Goal: Communication & Community: Answer question/provide support

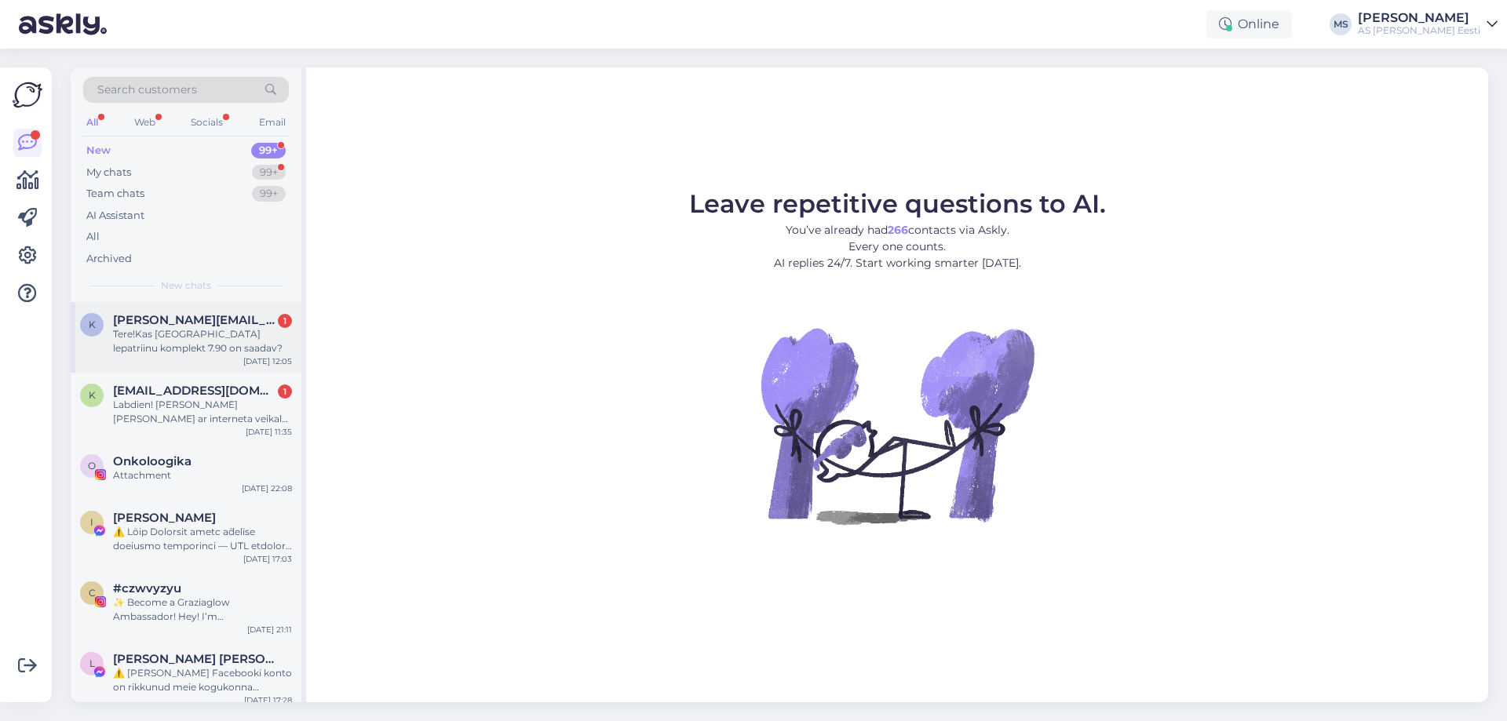
click at [182, 323] on span "[PERSON_NAME][EMAIL_ADDRESS][PERSON_NAME][DOMAIN_NAME]" at bounding box center [194, 320] width 163 height 14
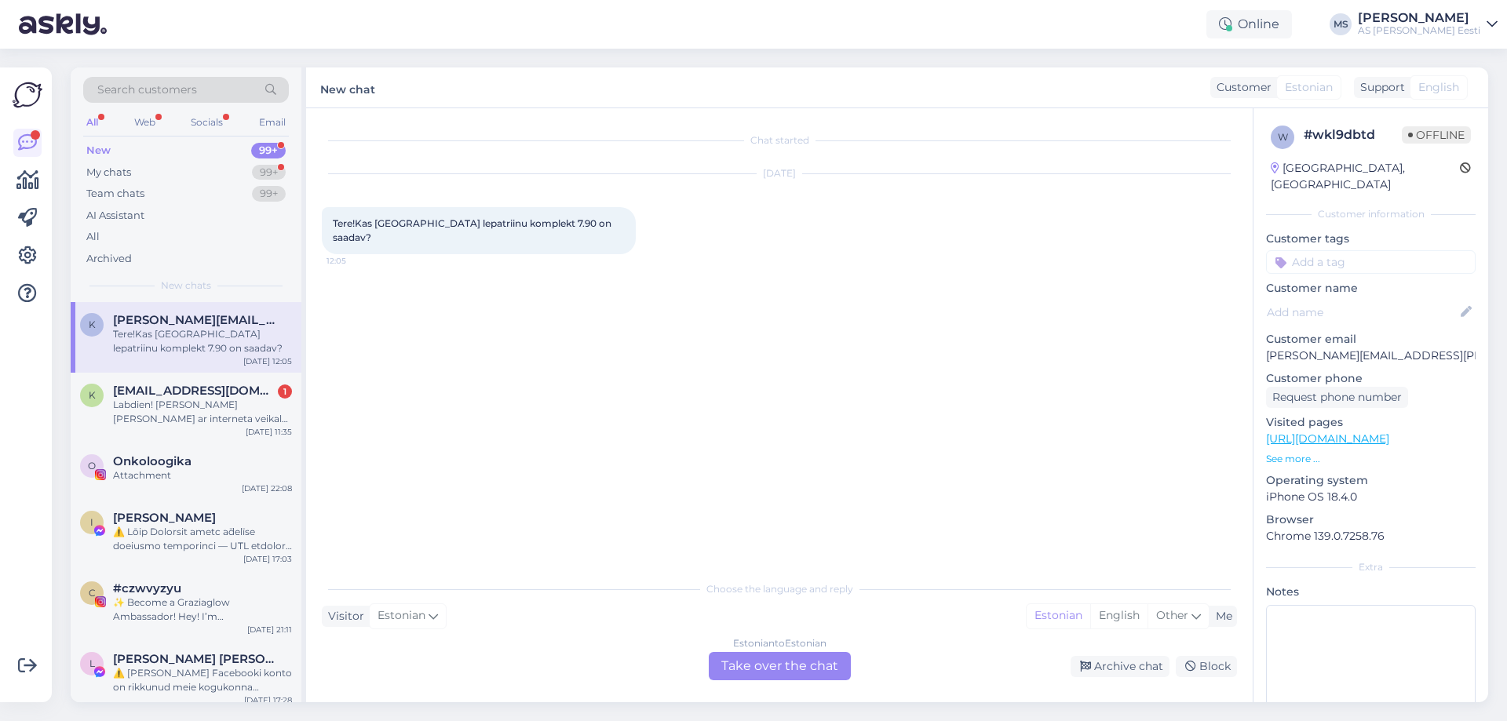
click at [799, 671] on div "Estonian to Estonian Take over the chat" at bounding box center [780, 666] width 142 height 28
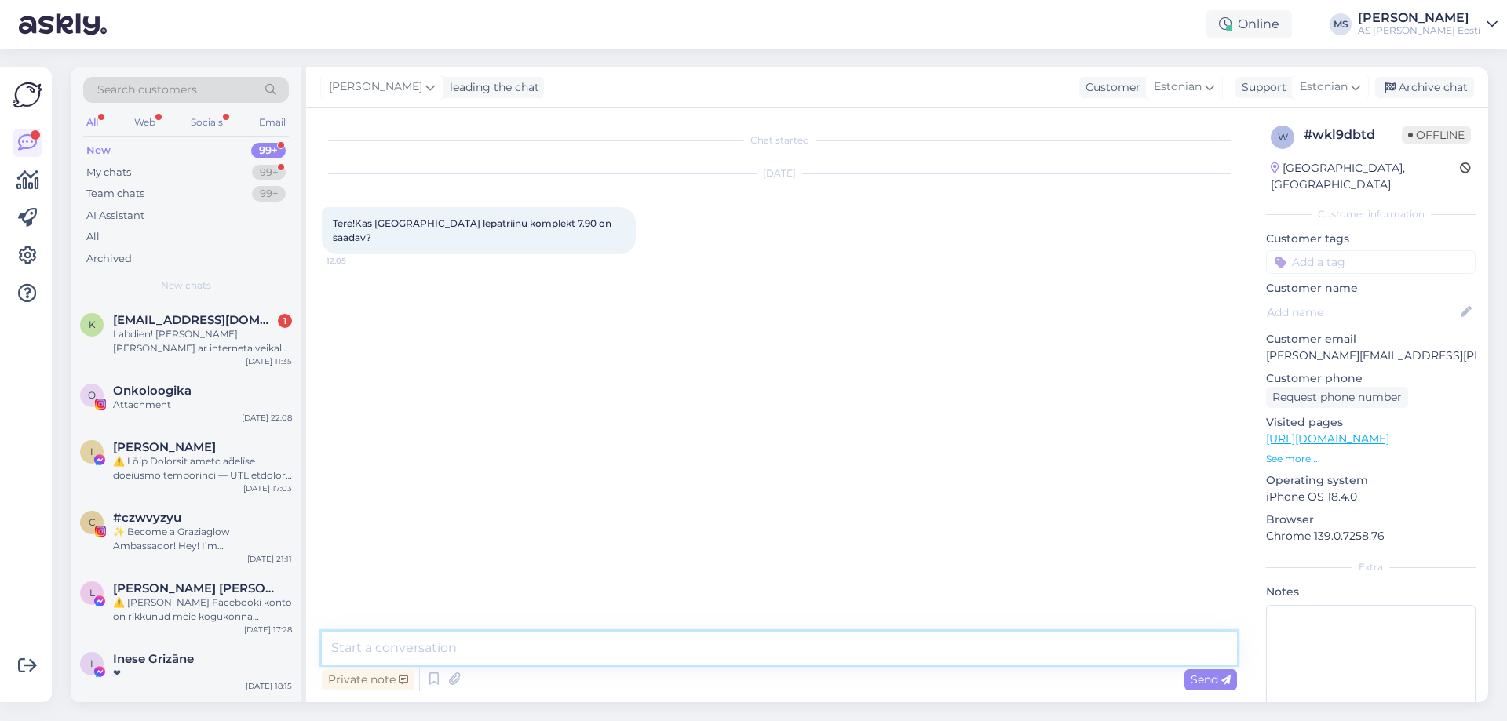
click at [381, 658] on textarea at bounding box center [779, 648] width 915 height 33
type textarea "Tere! Ei ole aga võime Teie tarbeks selle tellida [GEOGRAPHIC_DATA]."
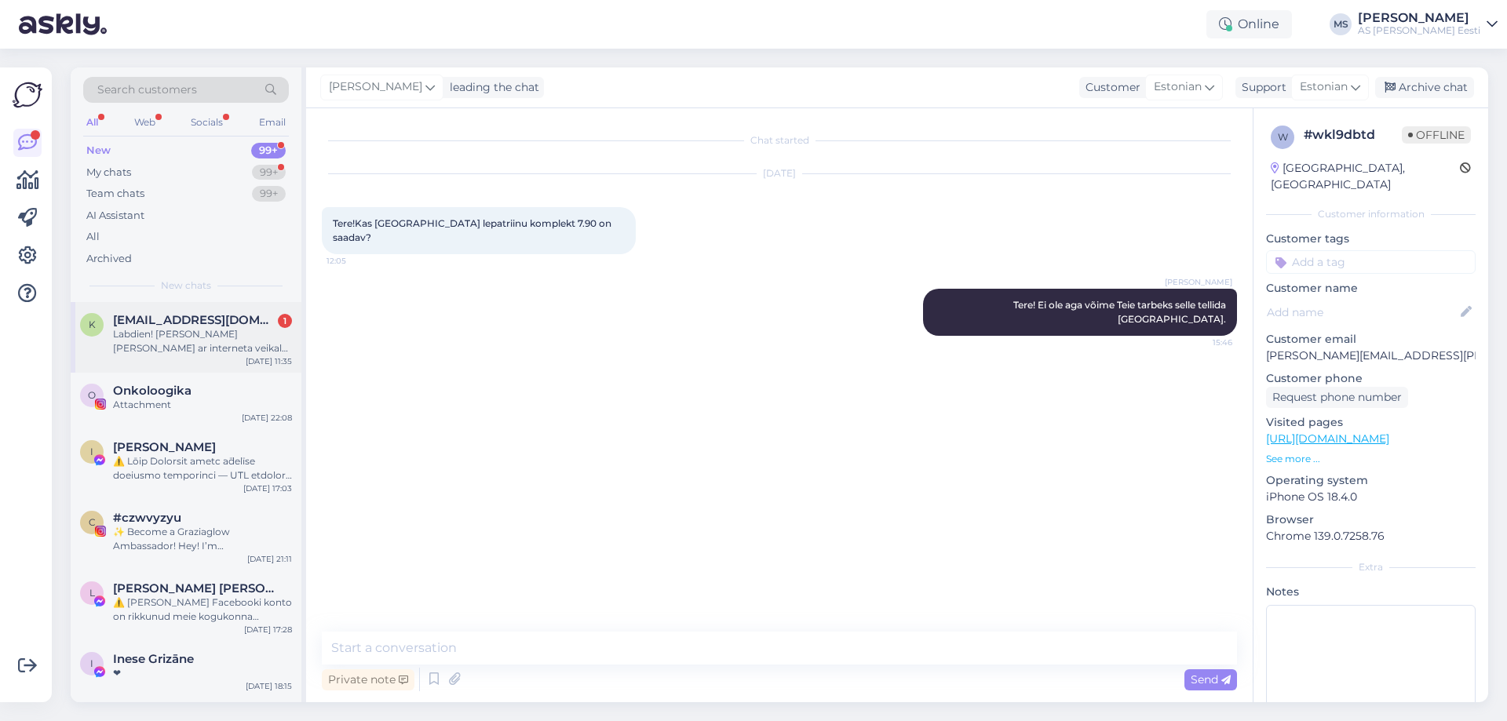
click at [210, 345] on div "Labdien! [PERSON_NAME] [PERSON_NAME] ar interneta veikalu par savu pasūtījumu??…" at bounding box center [202, 341] width 179 height 28
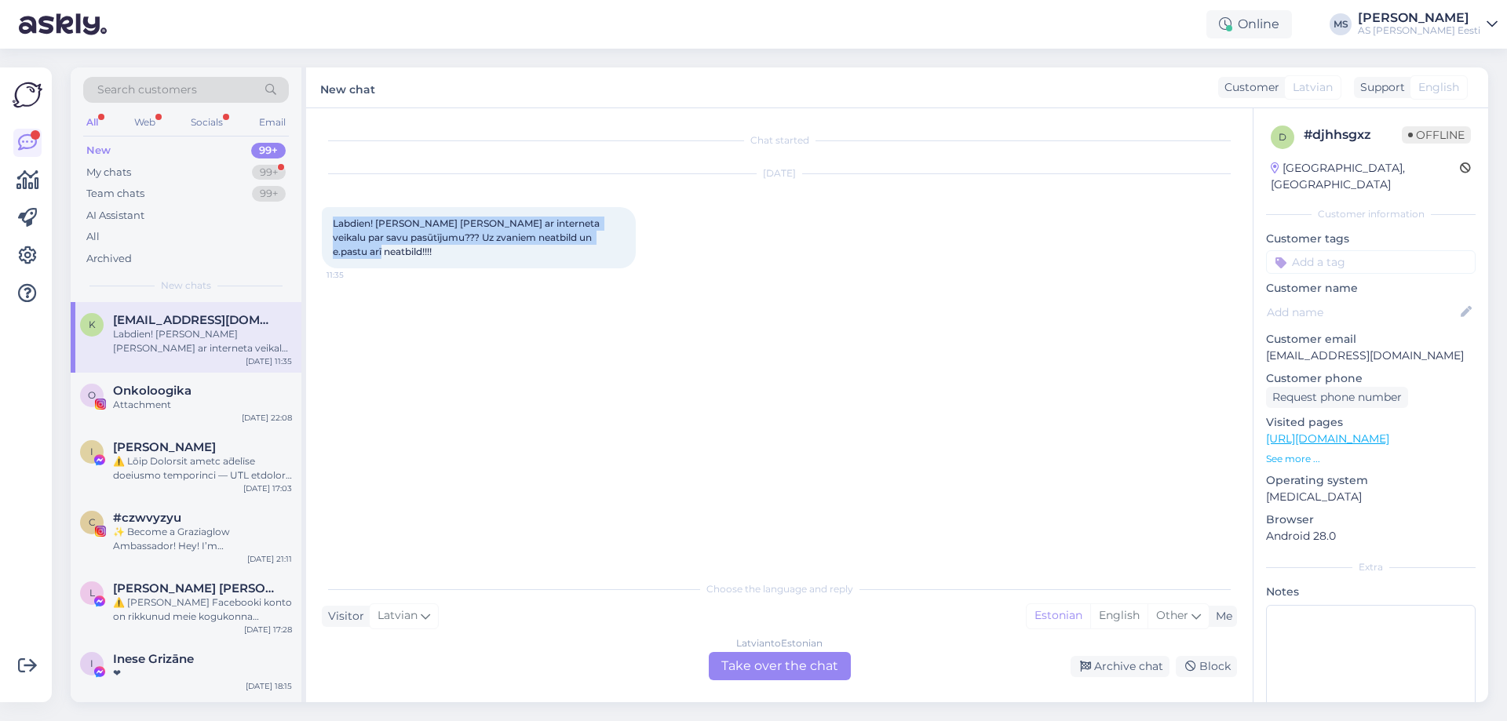
drag, startPoint x: 625, startPoint y: 236, endPoint x: 323, endPoint y: 227, distance: 302.4
click at [323, 227] on div "Labdien! [PERSON_NAME] [PERSON_NAME] ar interneta veikalu par savu pasūtījumu??…" at bounding box center [479, 237] width 314 height 61
copy span "Labdien! [PERSON_NAME] [PERSON_NAME] ar interneta veikalu par savu pasūtījumu??…"
drag, startPoint x: 228, startPoint y: 317, endPoint x: 115, endPoint y: 315, distance: 113.8
click at [115, 315] on div "[EMAIL_ADDRESS][DOMAIN_NAME]" at bounding box center [202, 320] width 179 height 14
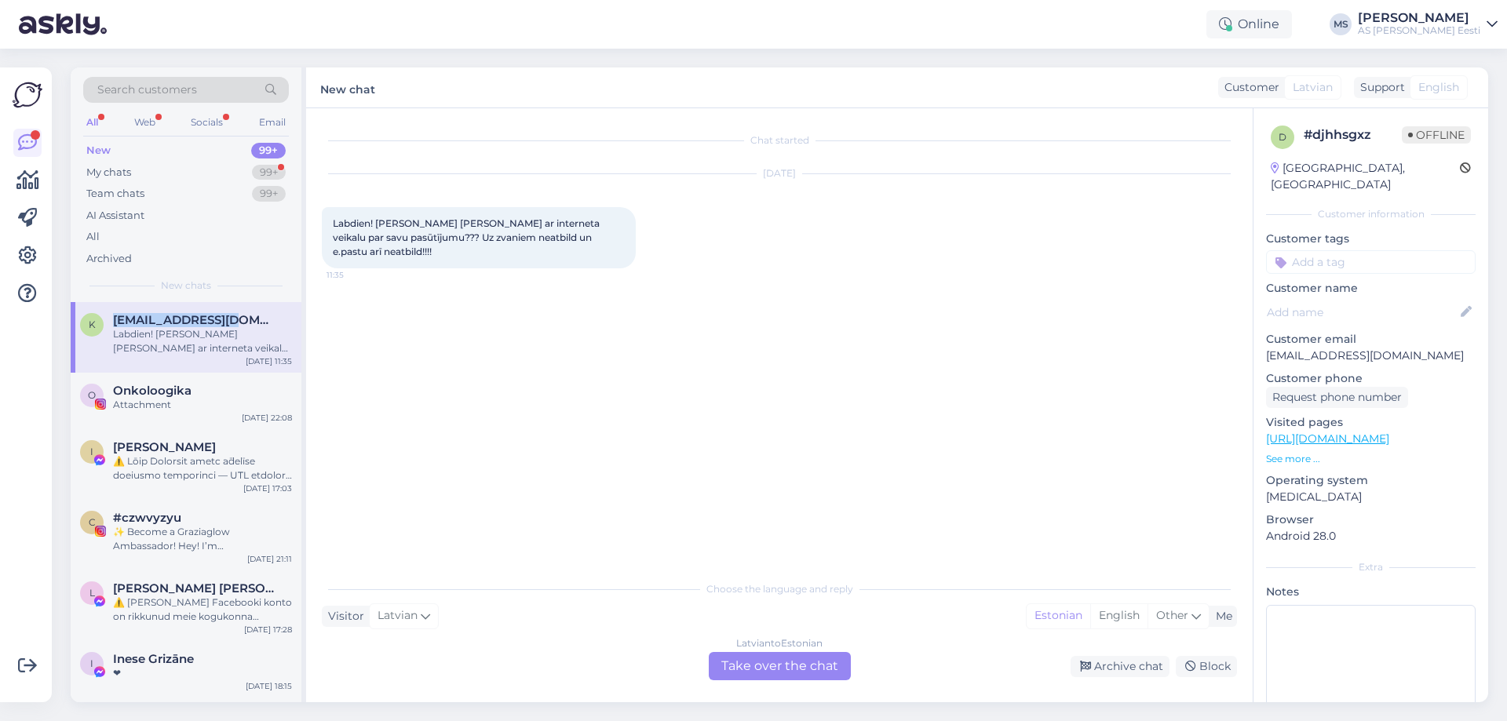
copy span "[EMAIL_ADDRESS][DOMAIN_NAME]"
click at [790, 659] on div "[DEMOGRAPHIC_DATA] to Estonian Take over the chat" at bounding box center [780, 666] width 142 height 28
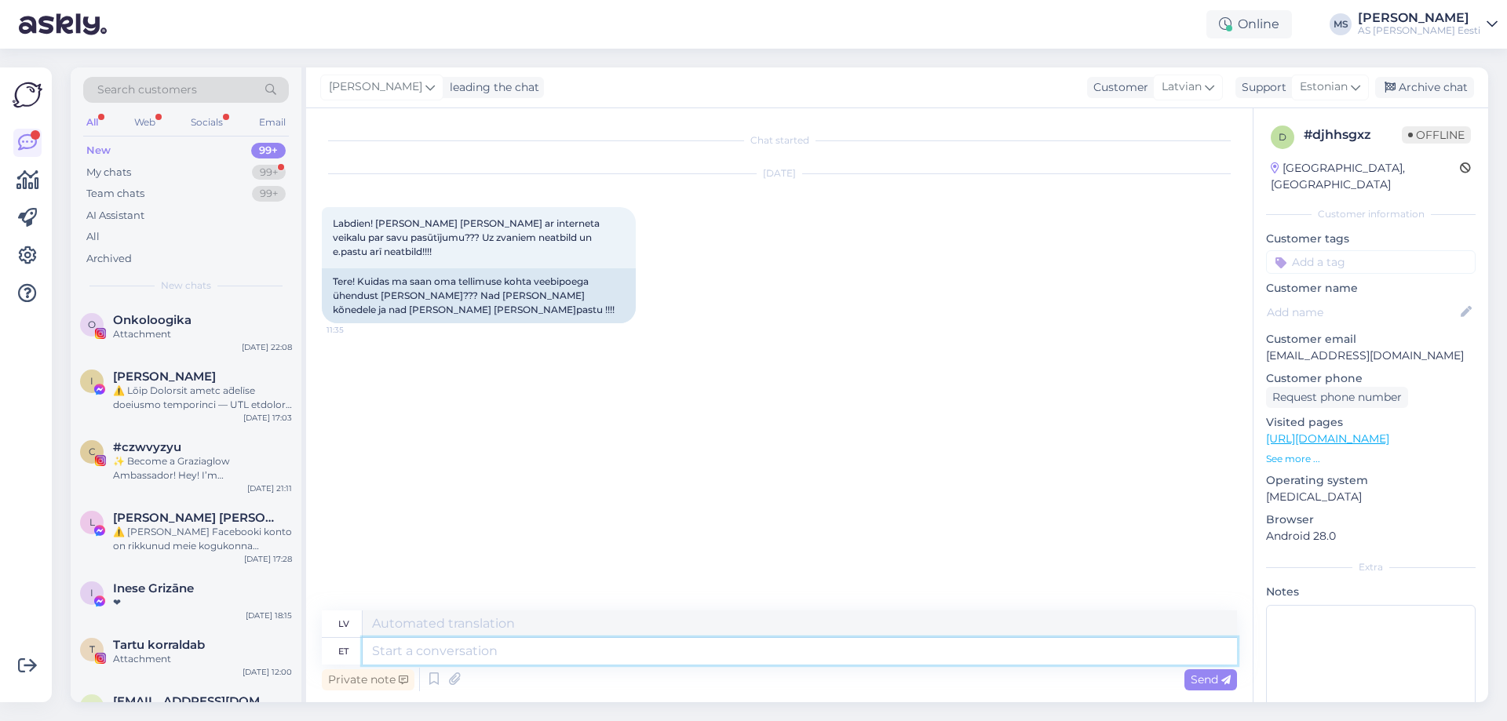
click at [456, 647] on textarea at bounding box center [800, 651] width 874 height 27
paste textarea "Jums ir atbildēts. Ar cieņu, Abakhan klientu apkalpošanas dienests"
type textarea "Jums ir atbildēts. Ar cieņu, Abakhan klientu apkalpošanas dienests"
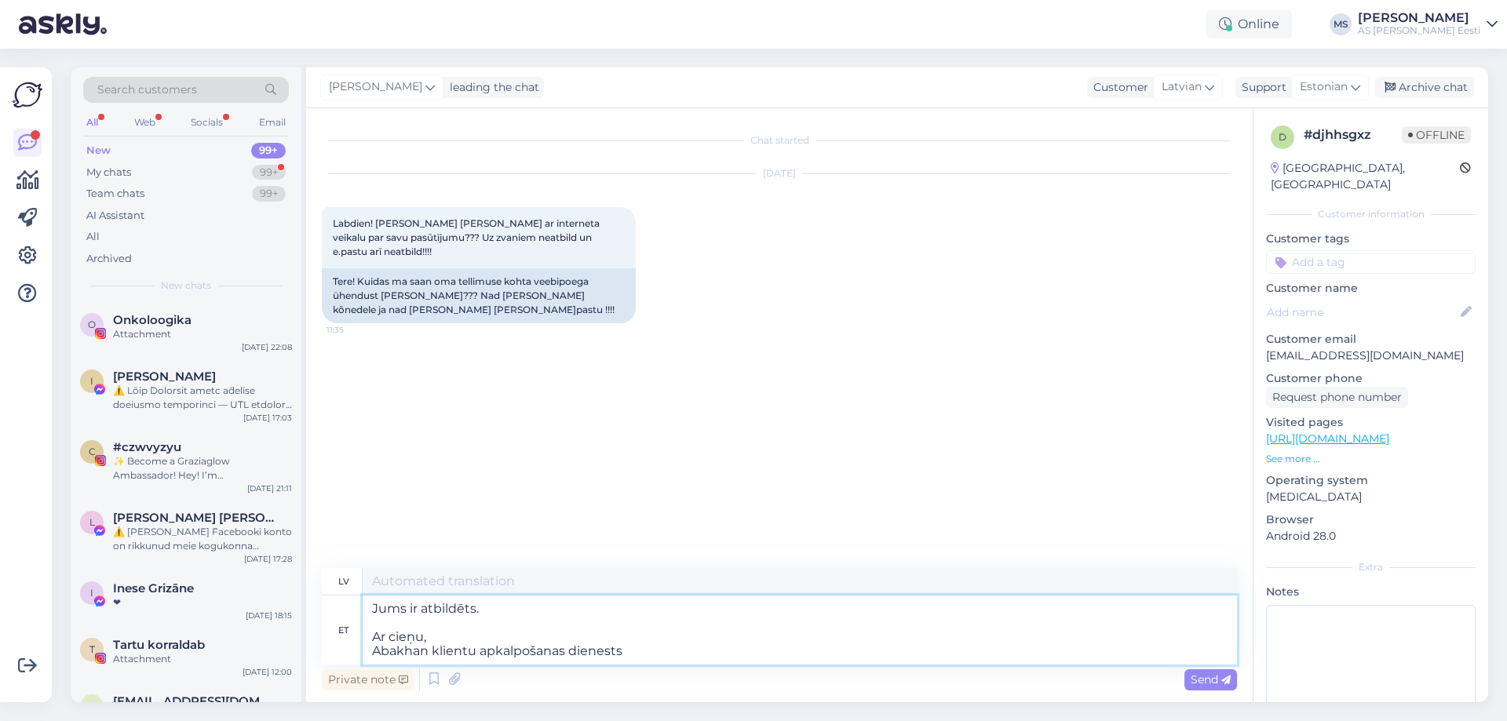
type textarea "Jums ir atbildēts. Ar cieņu, Abakhan klientu apkalpošanas dienests"
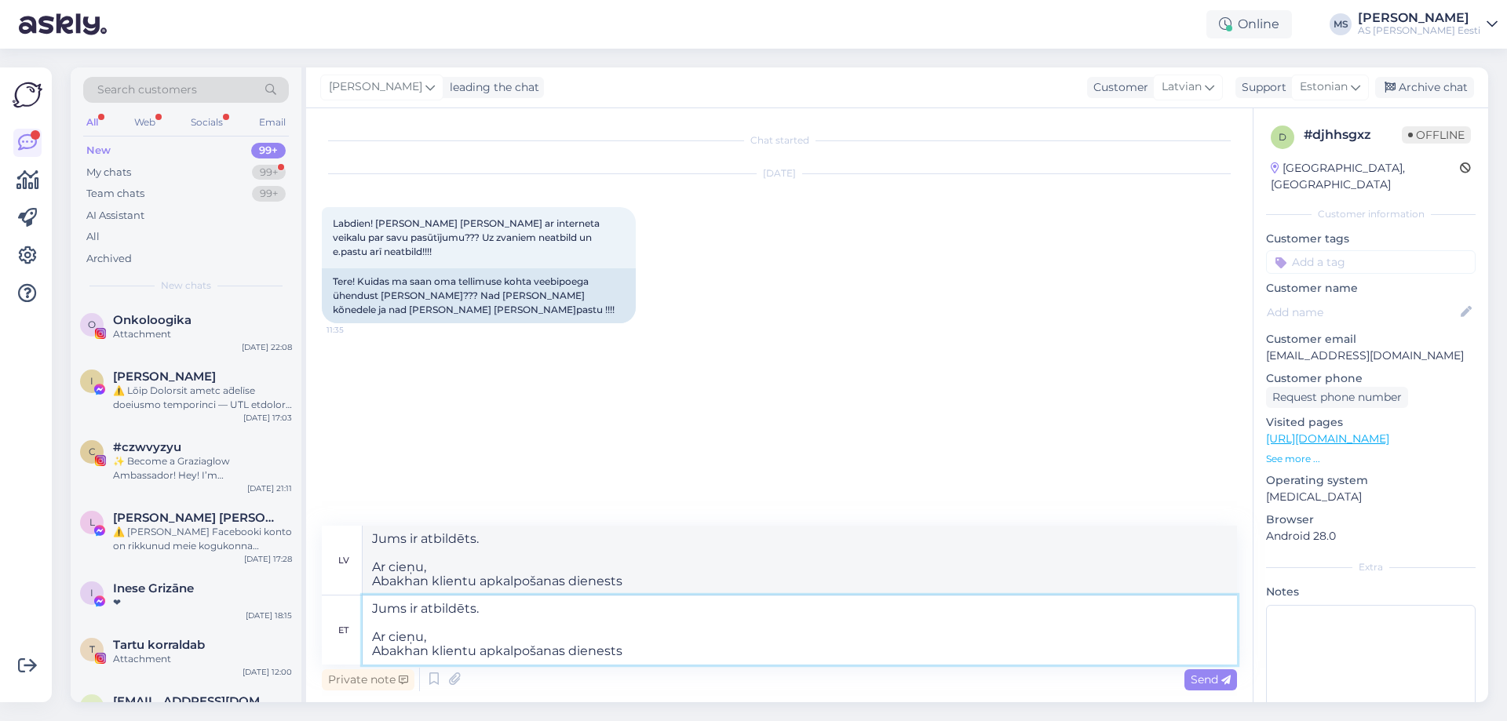
type textarea "Jums ir atbildēts. Ar cieņu, Abakhan klientu apkalpošanas dienests"
click at [1209, 673] on span "Send" at bounding box center [1211, 680] width 40 height 14
